Goal: Information Seeking & Learning: Learn about a topic

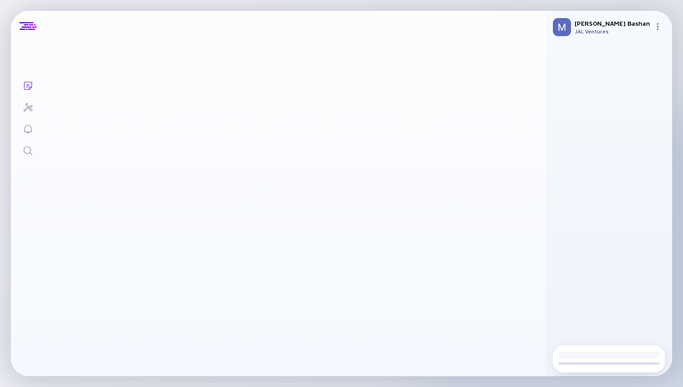
click at [27, 149] on icon "Search" at bounding box center [28, 151] width 11 height 11
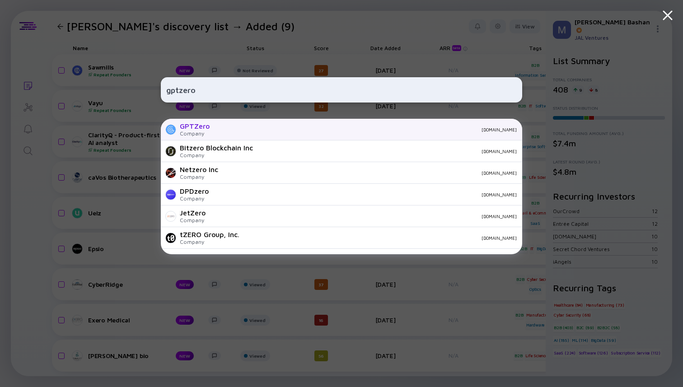
type input "gptzero"
click at [211, 130] on div "GPTZero Company [DOMAIN_NAME]" at bounding box center [342, 130] width 362 height 22
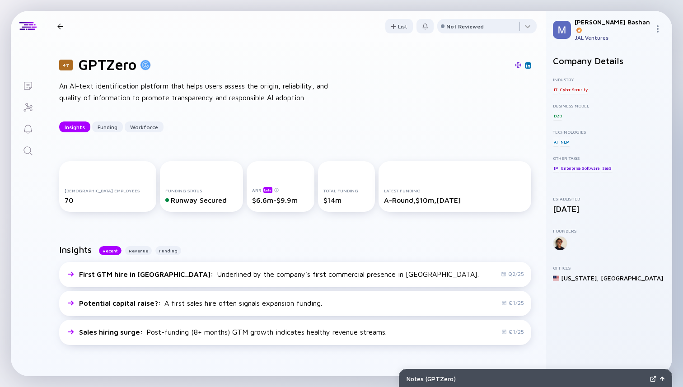
click at [452, 200] on div "A-Round, $10m, [DATE]" at bounding box center [455, 200] width 142 height 8
click at [407, 197] on div "A-Round, $10m, [DATE]" at bounding box center [455, 200] width 142 height 8
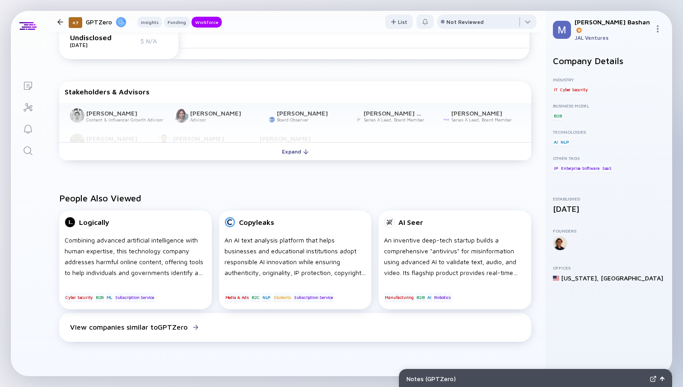
scroll to position [434, 0]
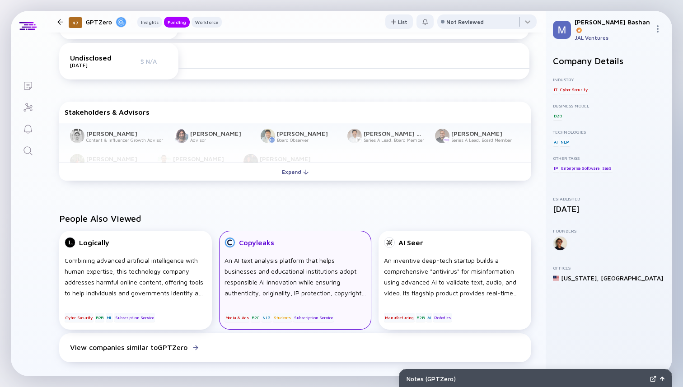
click at [284, 256] on div "An AI text analysis platform that helps businesses and educational institutions…" at bounding box center [296, 276] width 142 height 43
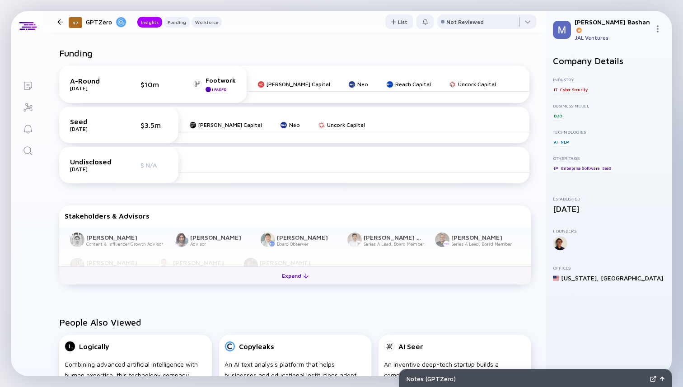
scroll to position [0, 0]
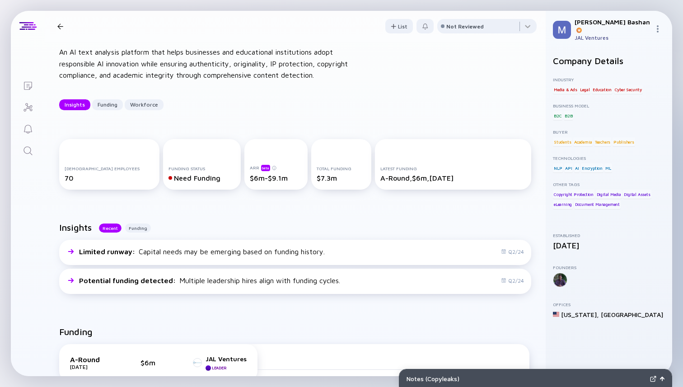
scroll to position [35, 0]
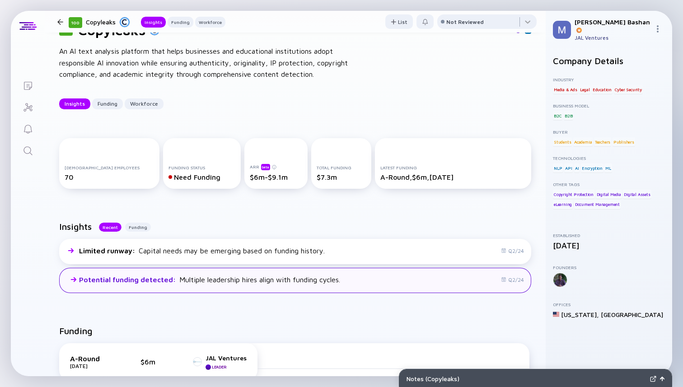
click at [366, 288] on div "Potential funding detected : Multiple leadership hires align with funding cycle…" at bounding box center [295, 280] width 472 height 25
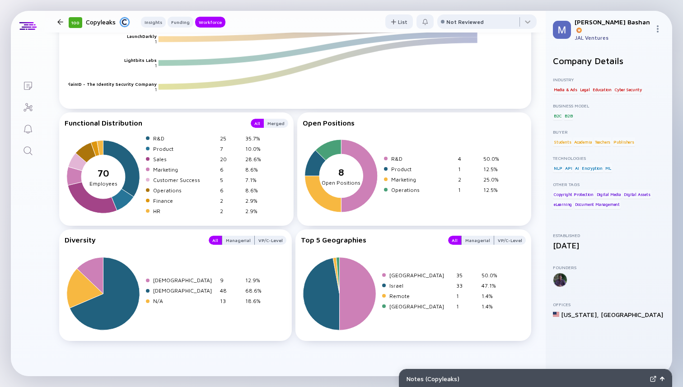
scroll to position [1351, 0]
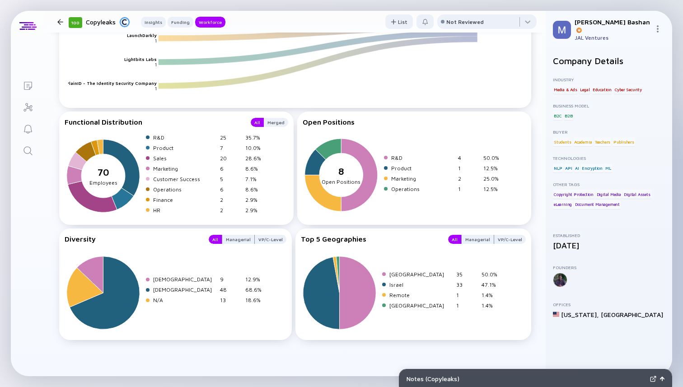
click at [56, 19] on div at bounding box center [60, 22] width 13 height 6
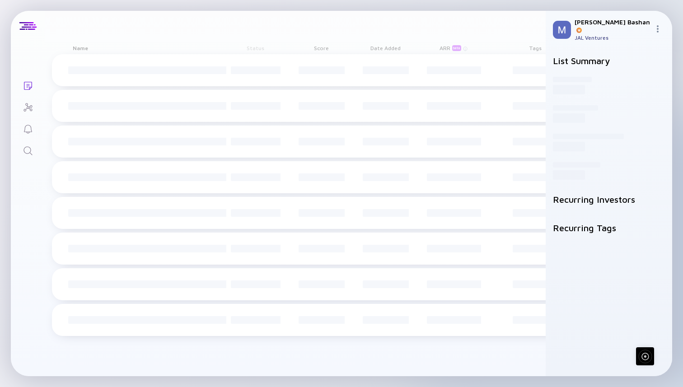
click at [26, 149] on icon "Search" at bounding box center [28, 151] width 11 height 11
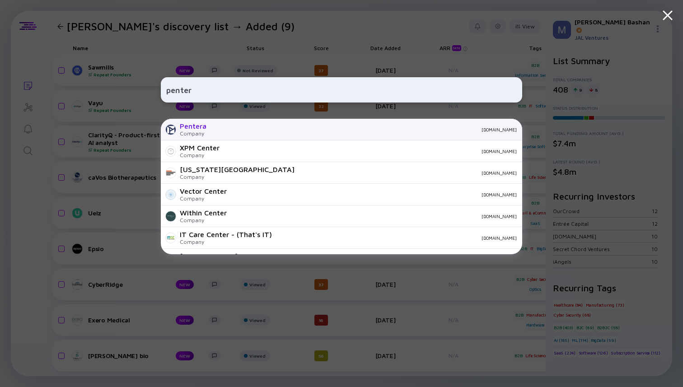
type input "penter"
click at [219, 132] on div "Pentera Company pentera.io" at bounding box center [342, 130] width 362 height 22
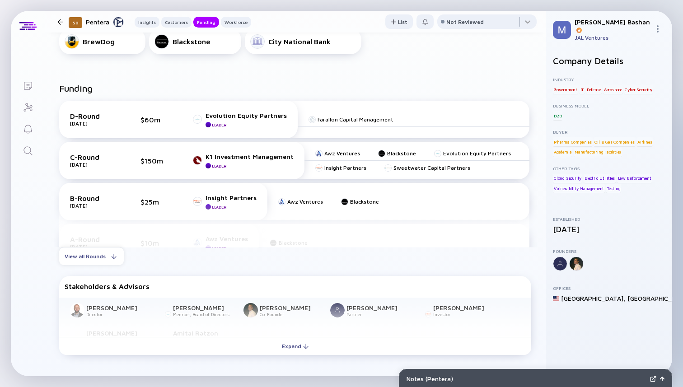
scroll to position [390, 0]
click at [100, 259] on div "View all Rounds" at bounding box center [91, 256] width 65 height 14
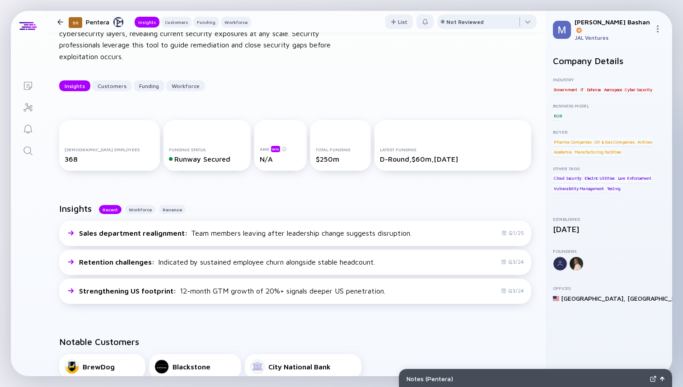
scroll to position [67, 0]
